Goal: Find contact information: Find contact information

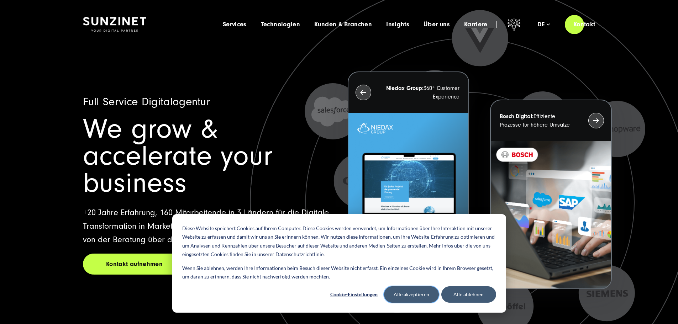
click at [399, 290] on button "Alle akzeptieren" at bounding box center [411, 294] width 55 height 16
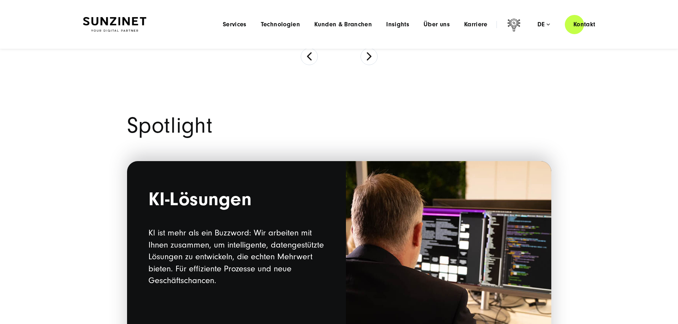
scroll to position [462, 0]
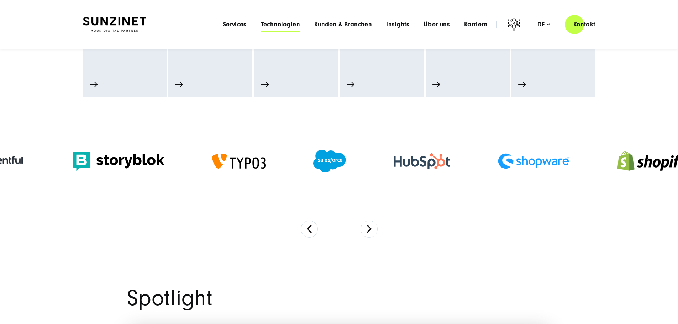
click at [261, 21] on span "Technologien" at bounding box center [280, 24] width 39 height 7
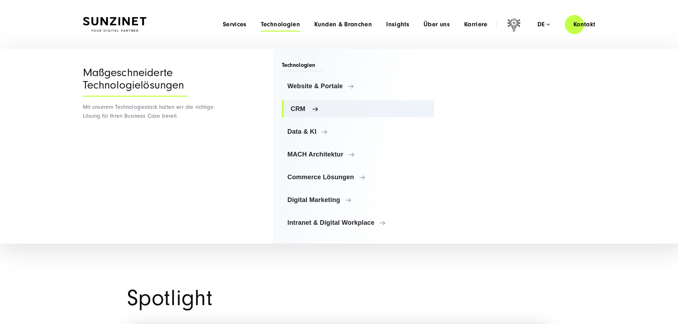
click at [302, 107] on span "CRM" at bounding box center [360, 108] width 138 height 7
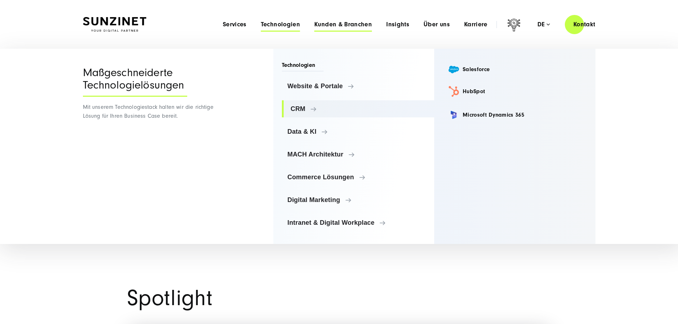
click at [335, 21] on span "Kunden & Branchen" at bounding box center [343, 24] width 58 height 7
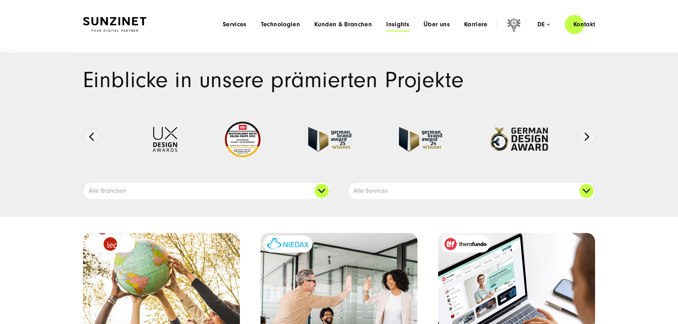
click at [386, 21] on span "Insights" at bounding box center [397, 24] width 23 height 7
click at [428, 26] on span "Über uns" at bounding box center [436, 24] width 26 height 7
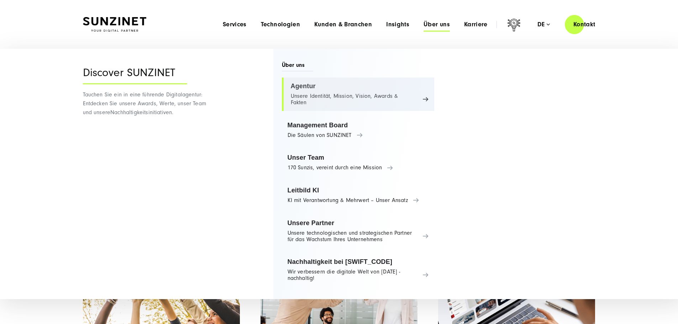
click at [311, 97] on link "Agentur Unsere Identität, Mission, Vision, Awards & Fakten" at bounding box center [358, 94] width 153 height 33
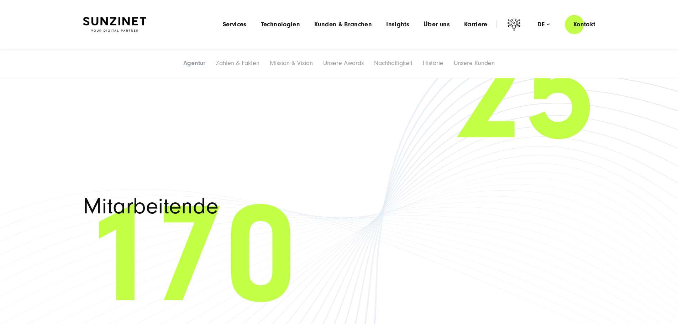
scroll to position [1032, 0]
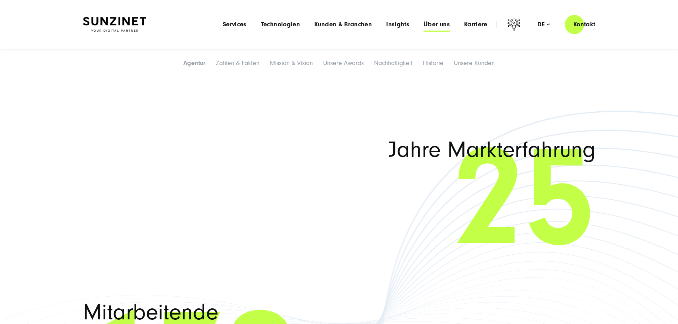
click at [425, 25] on span "Über uns" at bounding box center [436, 24] width 26 height 7
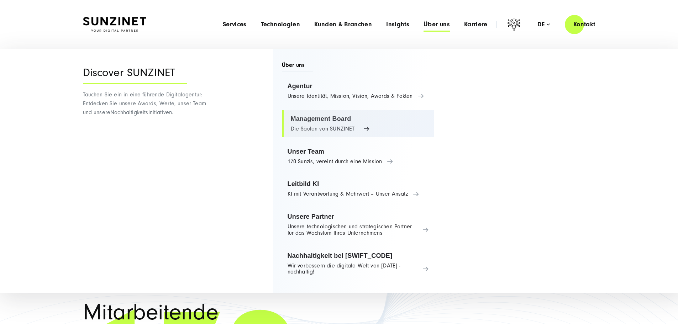
click at [333, 128] on link "Management Board Die Säulen von SUNZINET" at bounding box center [358, 123] width 153 height 27
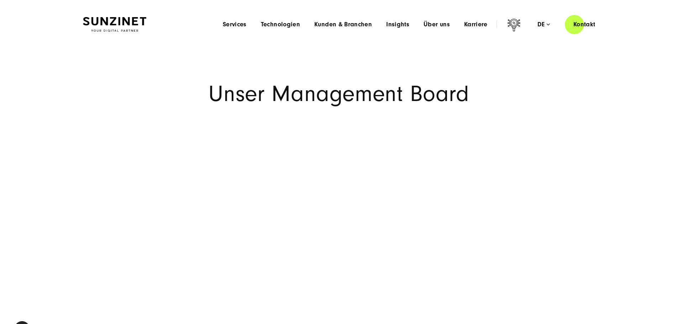
click at [436, 24] on li "Über uns Menu Discover SUNZINET Tauchen Sie ein in eine führende Digitalagentur…" at bounding box center [436, 24] width 41 height 7
click at [429, 26] on span "Über uns" at bounding box center [436, 24] width 26 height 7
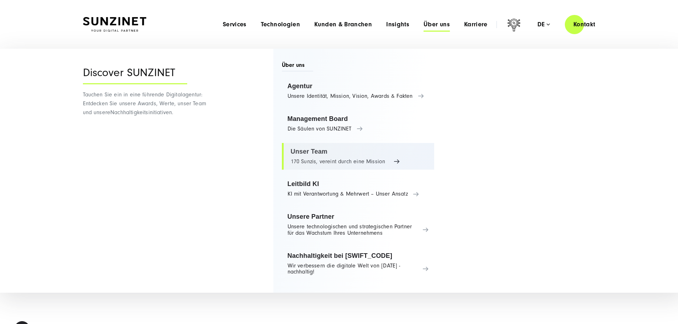
click at [310, 155] on link "Unser Team 170 Sunzis, vereint durch eine Mission" at bounding box center [358, 156] width 153 height 27
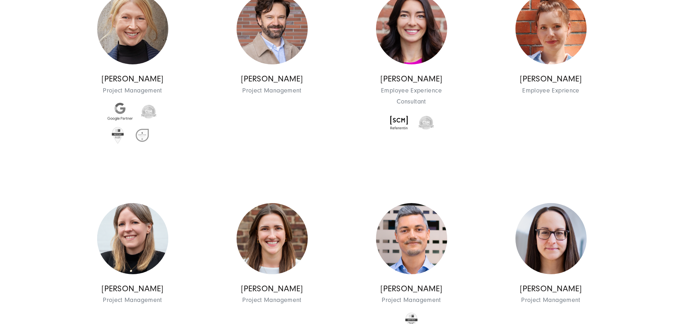
scroll to position [1458, 0]
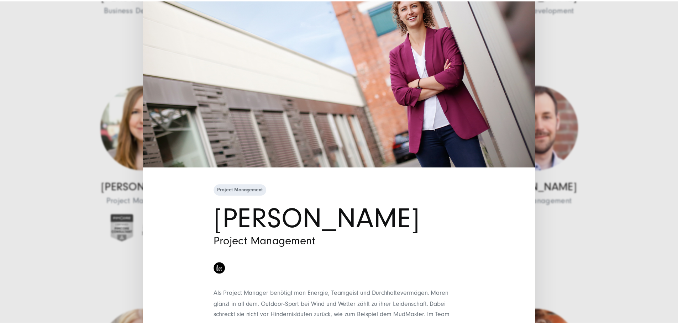
scroll to position [0, 0]
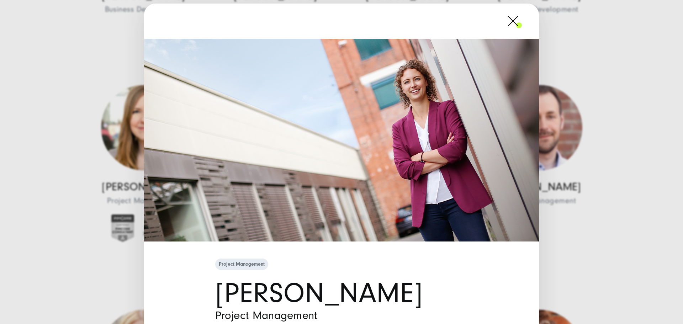
click at [522, 22] on span at bounding box center [522, 21] width 0 height 18
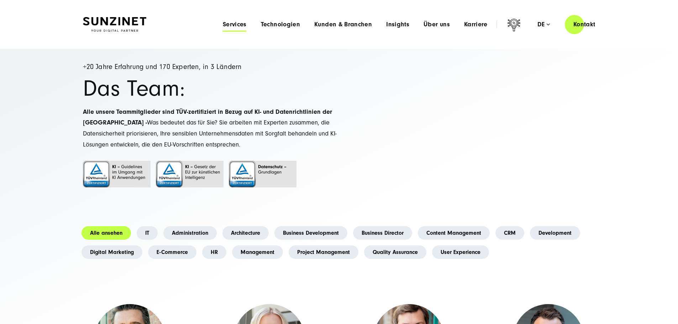
click at [223, 22] on span "Services" at bounding box center [235, 24] width 24 height 7
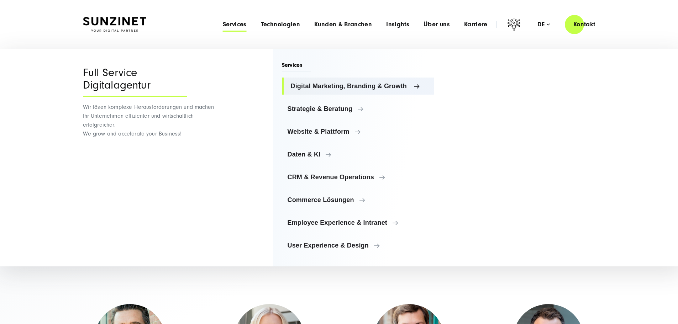
click at [328, 86] on span "Digital Marketing, Branding & Growth" at bounding box center [360, 86] width 138 height 7
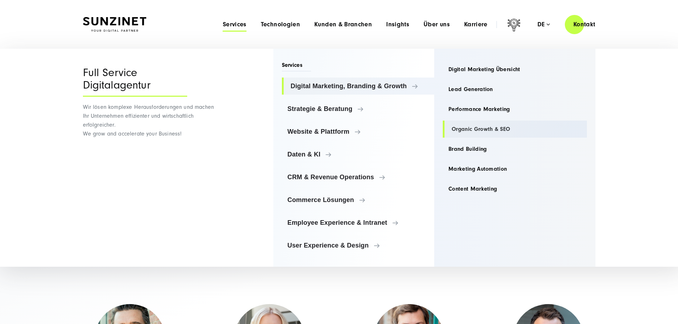
click at [469, 128] on link "Organic Growth & SEO" at bounding box center [514, 129] width 144 height 17
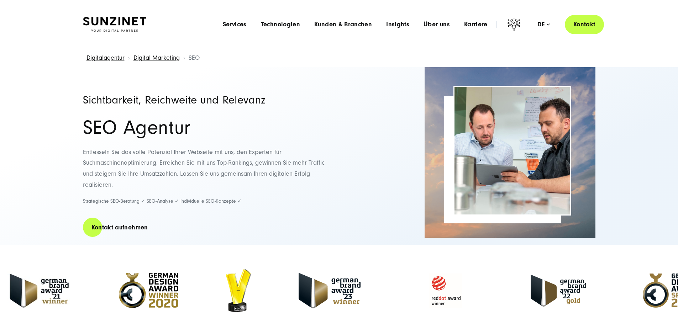
click at [580, 20] on link "Kontakt" at bounding box center [583, 24] width 39 height 20
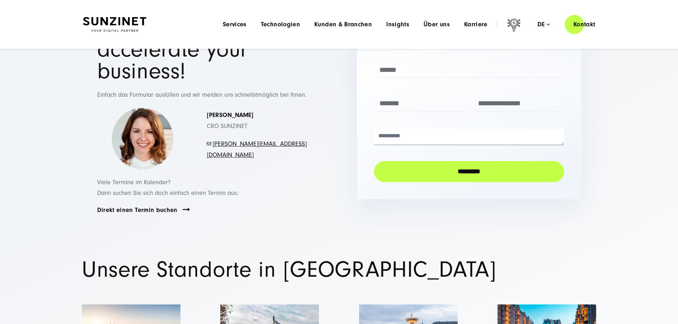
scroll to position [71, 0]
click at [410, 45] on select "**********" at bounding box center [419, 36] width 91 height 16
click at [138, 214] on link "Direkt einen Termin buchen" at bounding box center [137, 210] width 80 height 8
